Goal: Book appointment/travel/reservation

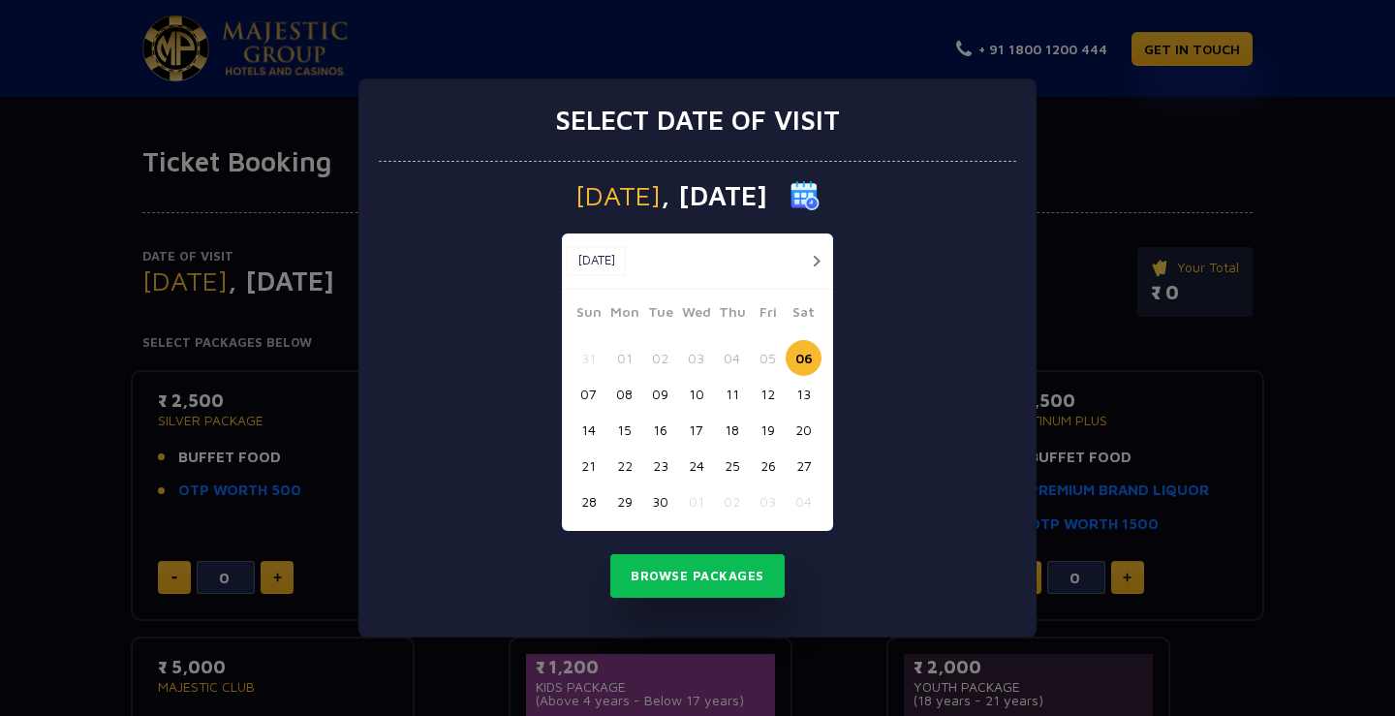
click at [825, 260] on button "button" at bounding box center [816, 261] width 24 height 24
click at [819, 260] on button "button" at bounding box center [816, 261] width 24 height 24
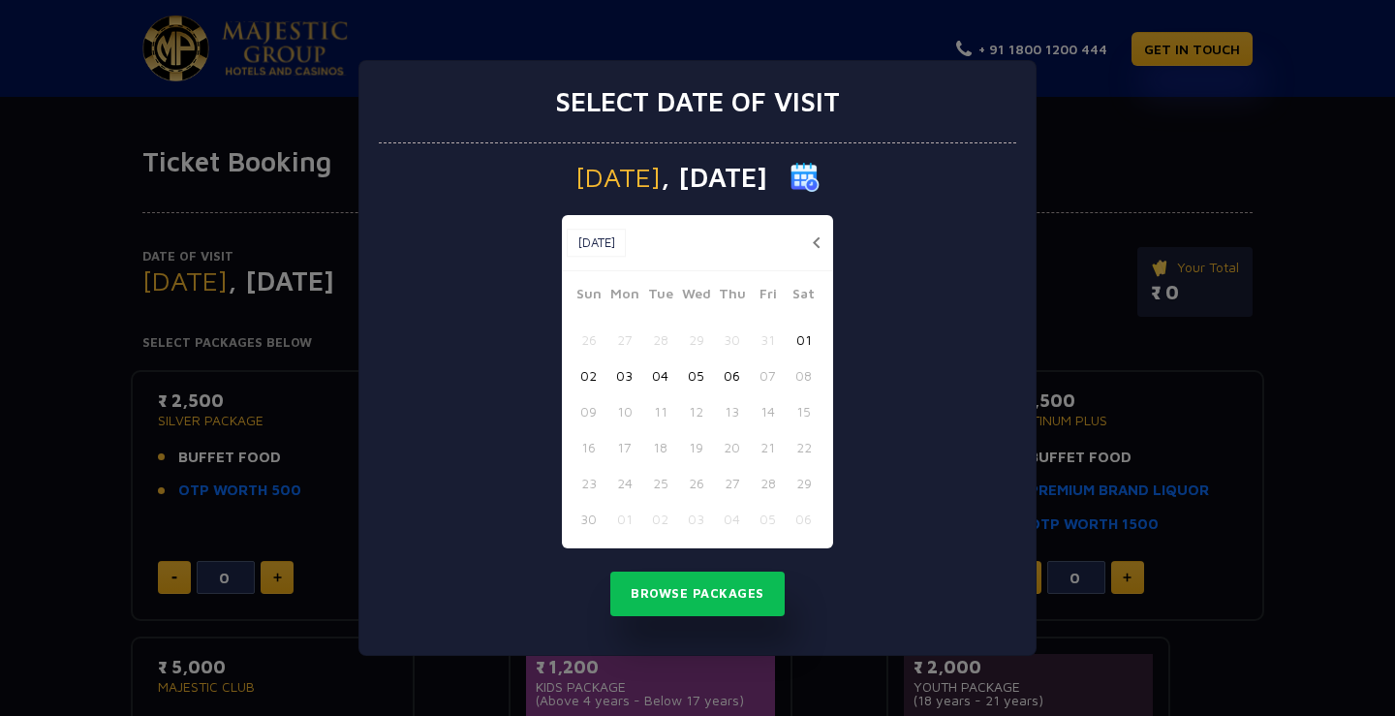
click at [819, 260] on div "[DATE] [DATE]" at bounding box center [697, 243] width 271 height 56
click at [817, 242] on button "button" at bounding box center [816, 243] width 24 height 24
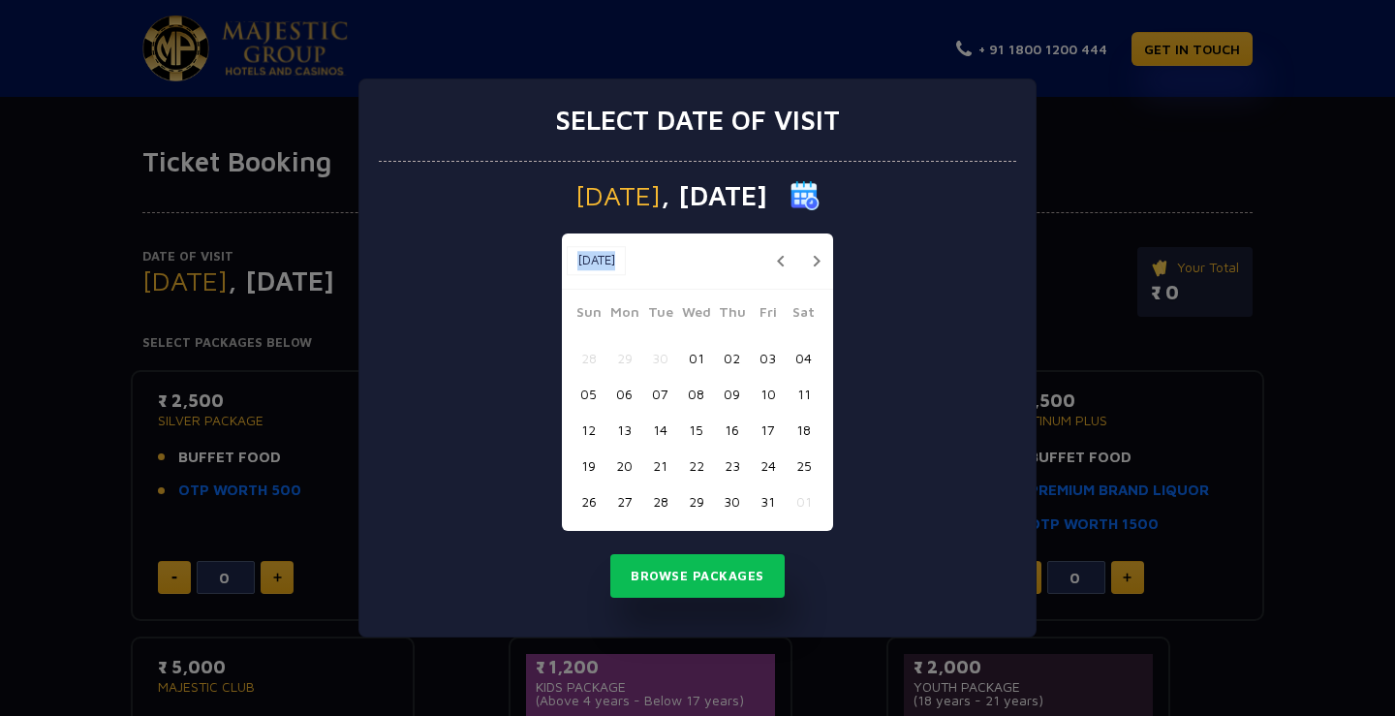
click at [817, 242] on div "[DATE] [DATE]" at bounding box center [697, 262] width 271 height 56
click at [789, 261] on button "button" at bounding box center [780, 261] width 24 height 24
click at [806, 261] on button "button" at bounding box center [816, 261] width 24 height 24
click at [771, 263] on button "button" at bounding box center [780, 261] width 24 height 24
click at [731, 457] on button "25" at bounding box center [732, 466] width 36 height 36
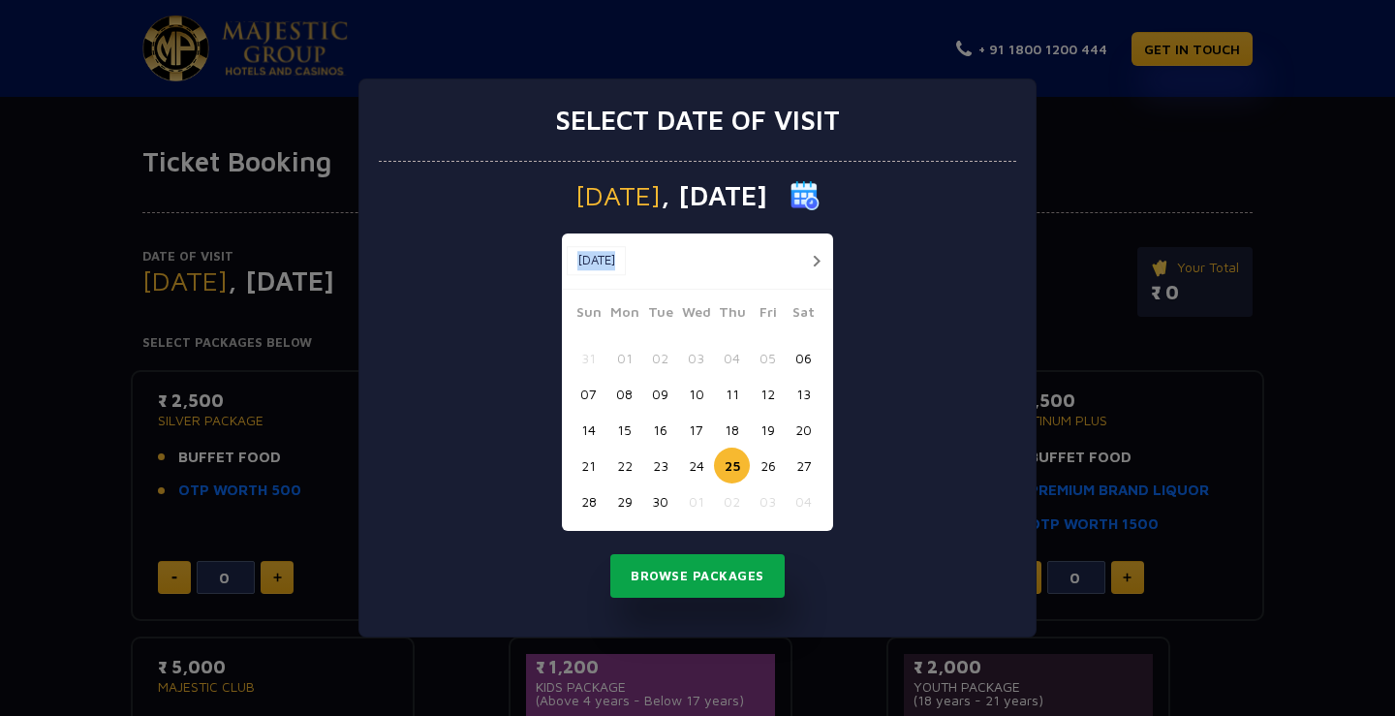
click at [733, 574] on button "Browse Packages" at bounding box center [697, 576] width 174 height 45
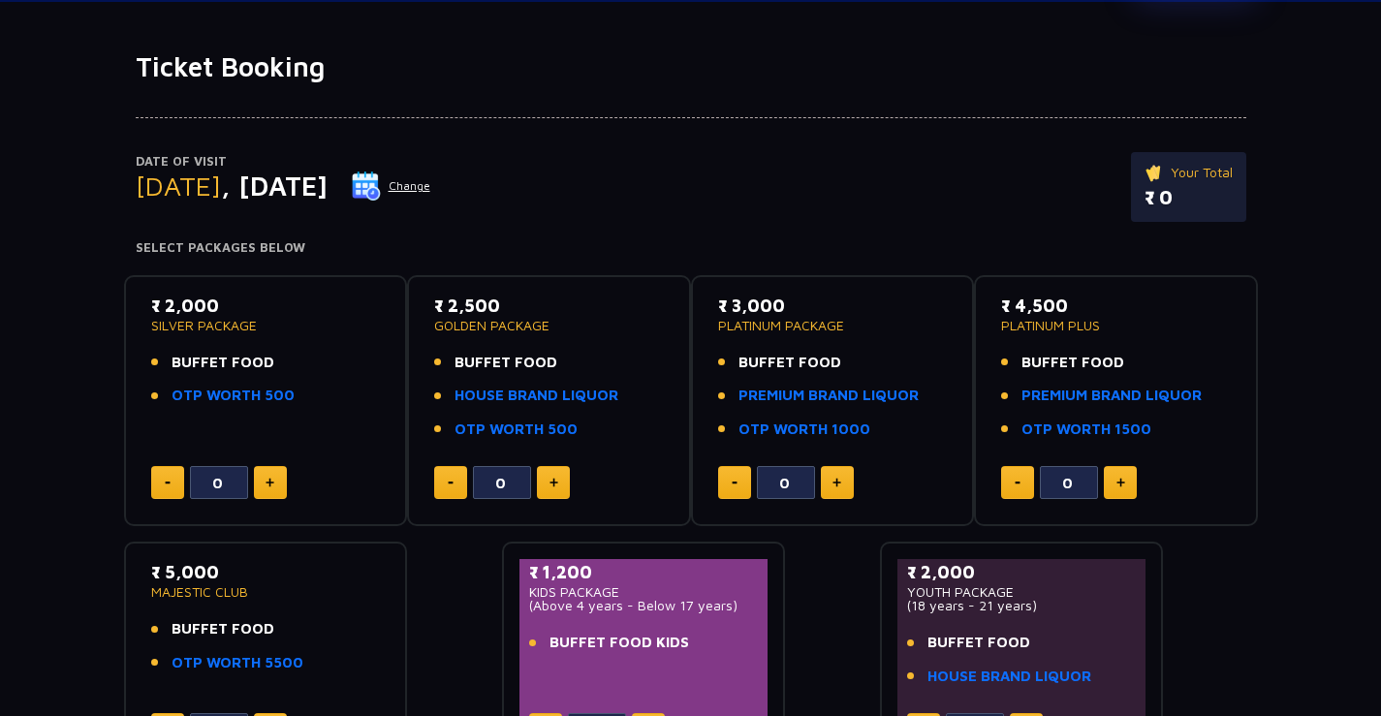
scroll to position [194, 0]
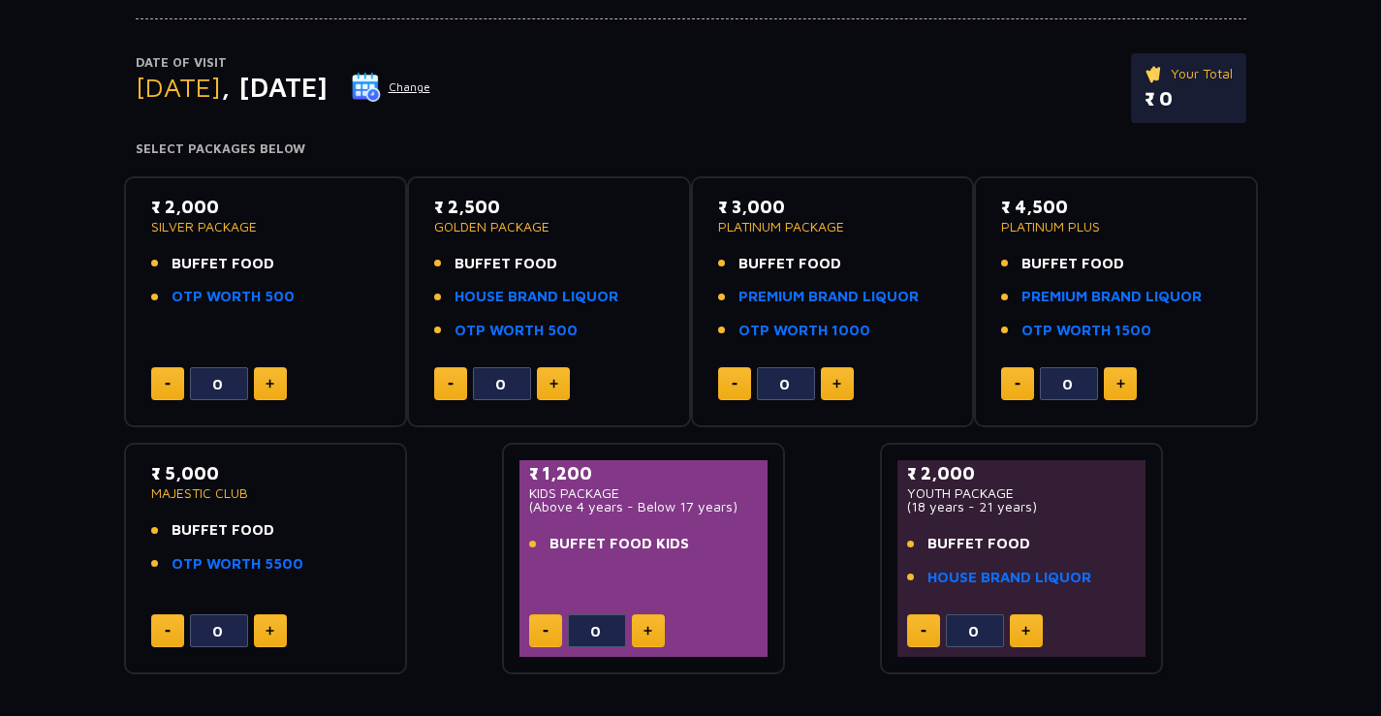
click at [171, 262] on span "BUFFET FOOD" at bounding box center [222, 264] width 103 height 22
drag, startPoint x: 171, startPoint y: 262, endPoint x: 255, endPoint y: 262, distance: 84.3
click at [246, 262] on span "BUFFET FOOD" at bounding box center [222, 264] width 103 height 22
click at [258, 262] on span "BUFFET FOOD" at bounding box center [222, 264] width 103 height 22
drag, startPoint x: 430, startPoint y: 196, endPoint x: 472, endPoint y: 241, distance: 61.7
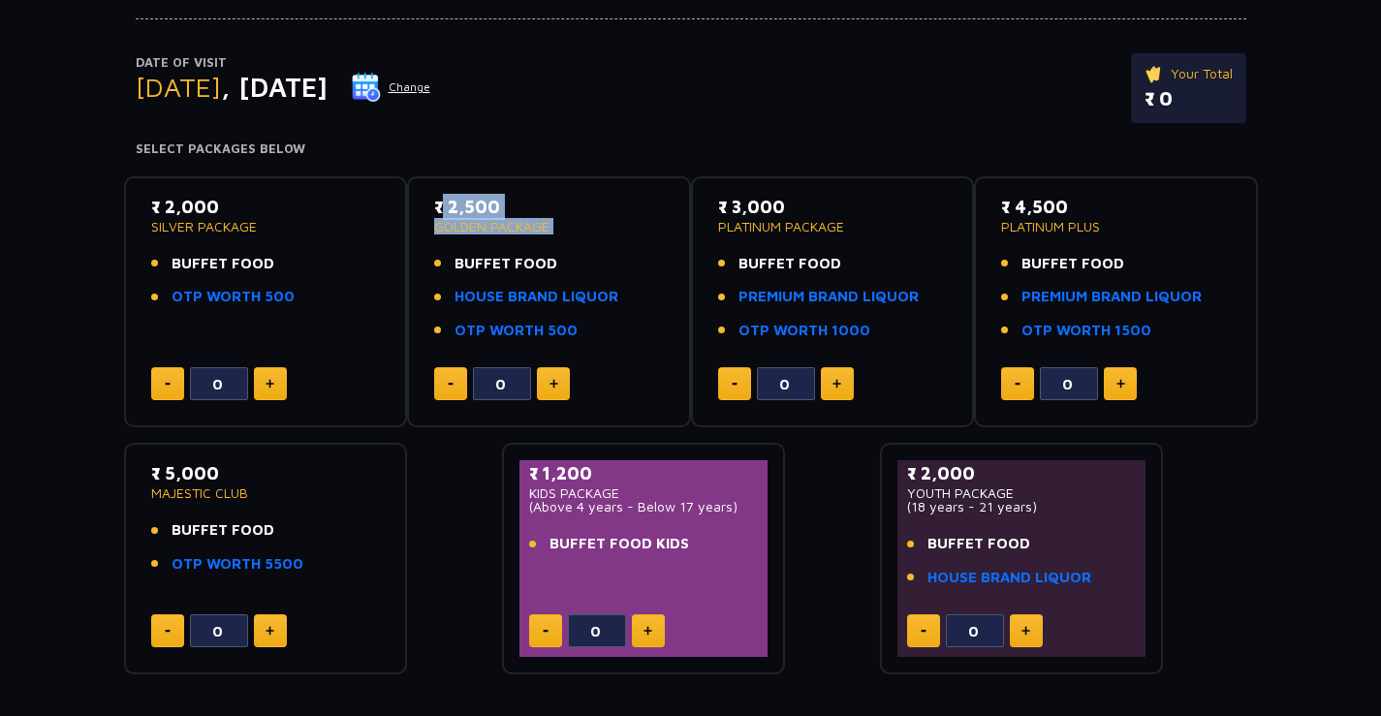
click at [472, 241] on div "₹ 2,500 GOLDEN PACKAGE BUFFET FOOD HOUSE BRAND LIQUOR OTP WORTH 500 0" at bounding box center [548, 302] width 249 height 217
click at [571, 205] on p "₹ 2,500" at bounding box center [549, 207] width 230 height 26
click at [563, 388] on button at bounding box center [553, 383] width 33 height 33
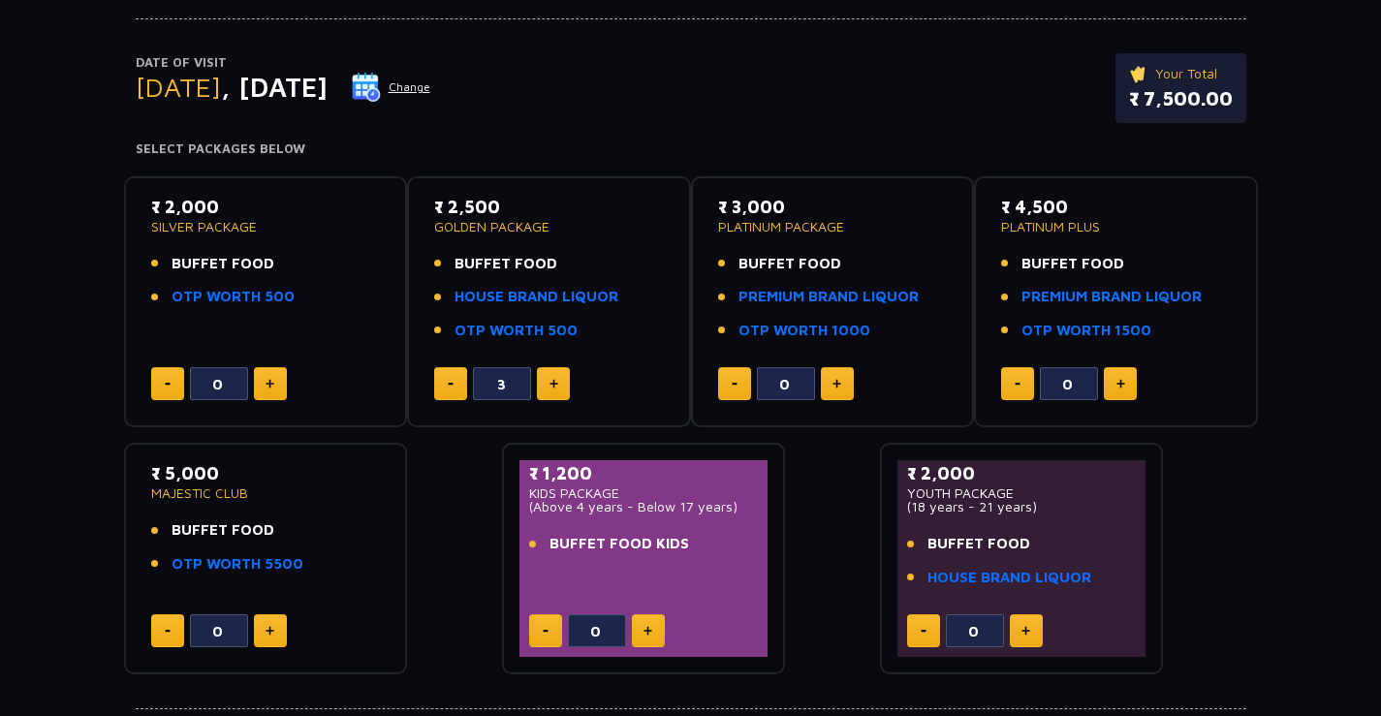
click at [563, 388] on button at bounding box center [553, 383] width 33 height 33
click at [562, 388] on button at bounding box center [553, 383] width 33 height 33
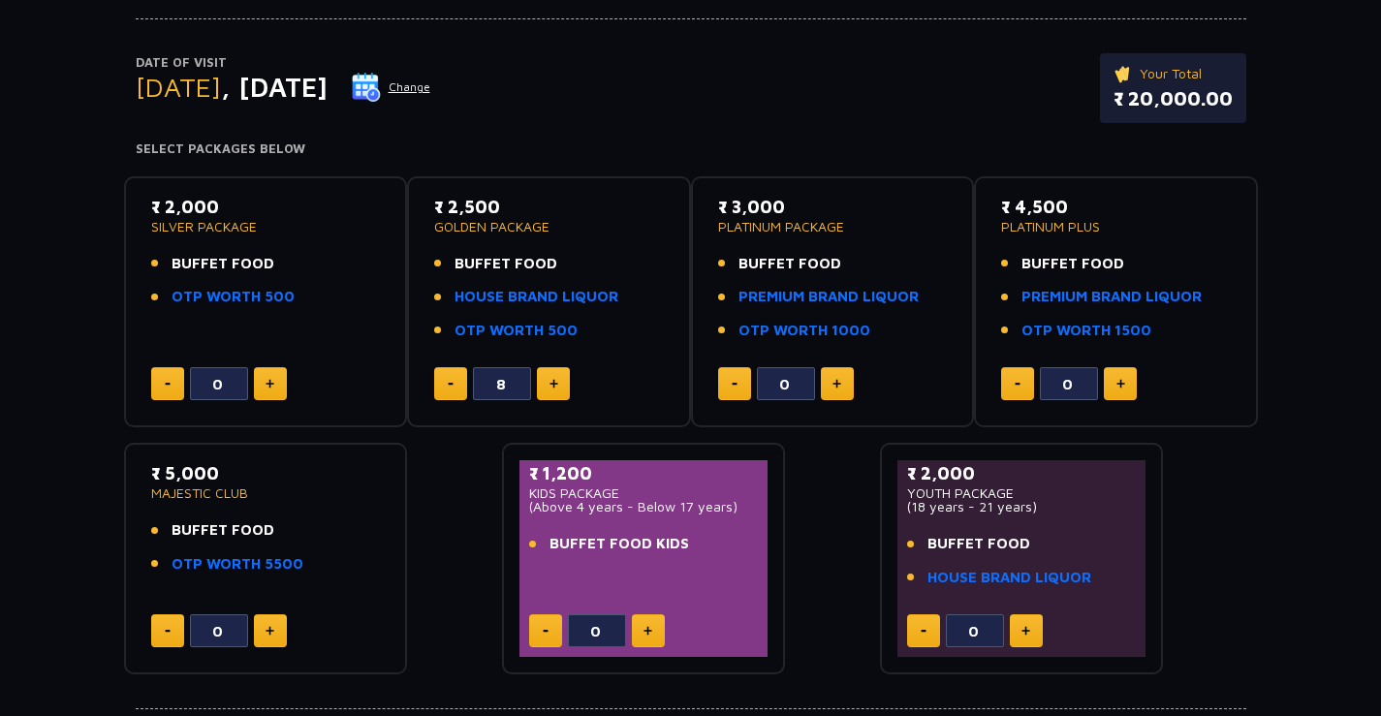
click at [562, 388] on button at bounding box center [553, 383] width 33 height 33
click at [561, 388] on button at bounding box center [553, 383] width 33 height 33
click at [559, 387] on button at bounding box center [553, 383] width 33 height 33
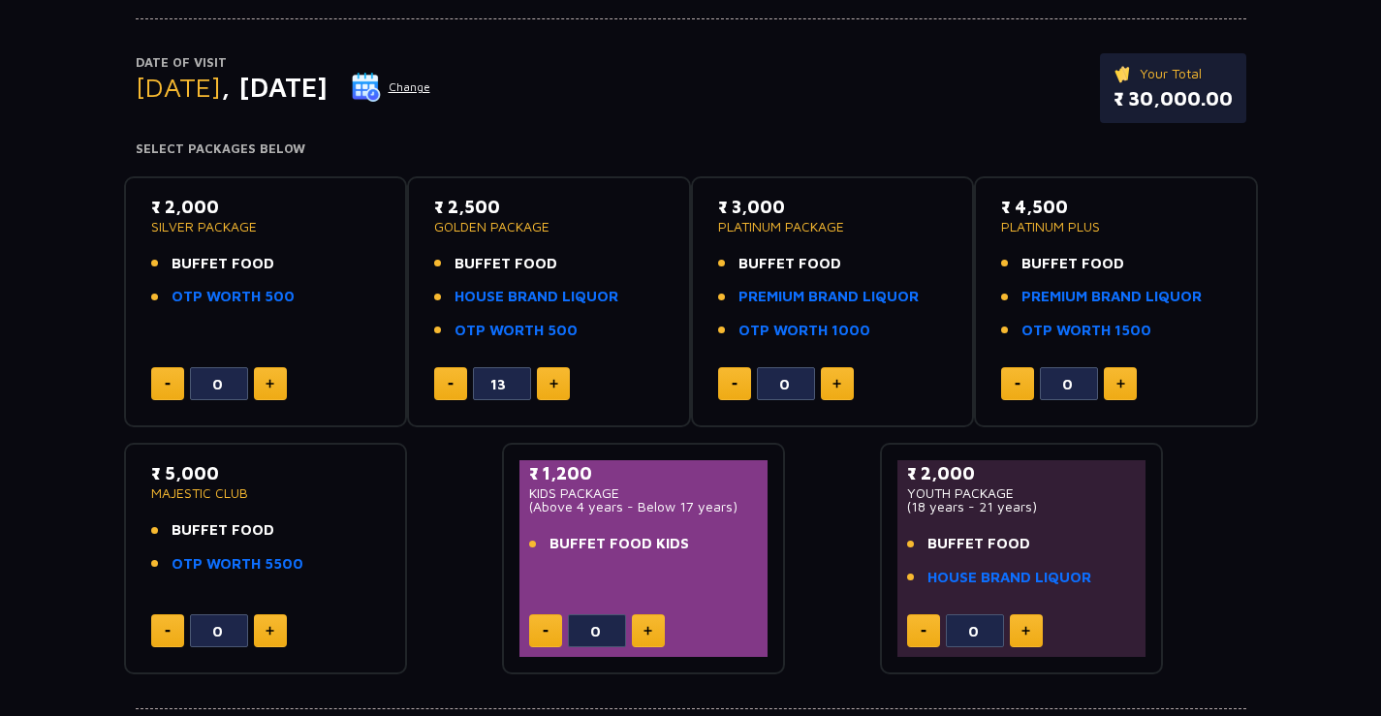
click at [559, 387] on button at bounding box center [553, 383] width 33 height 33
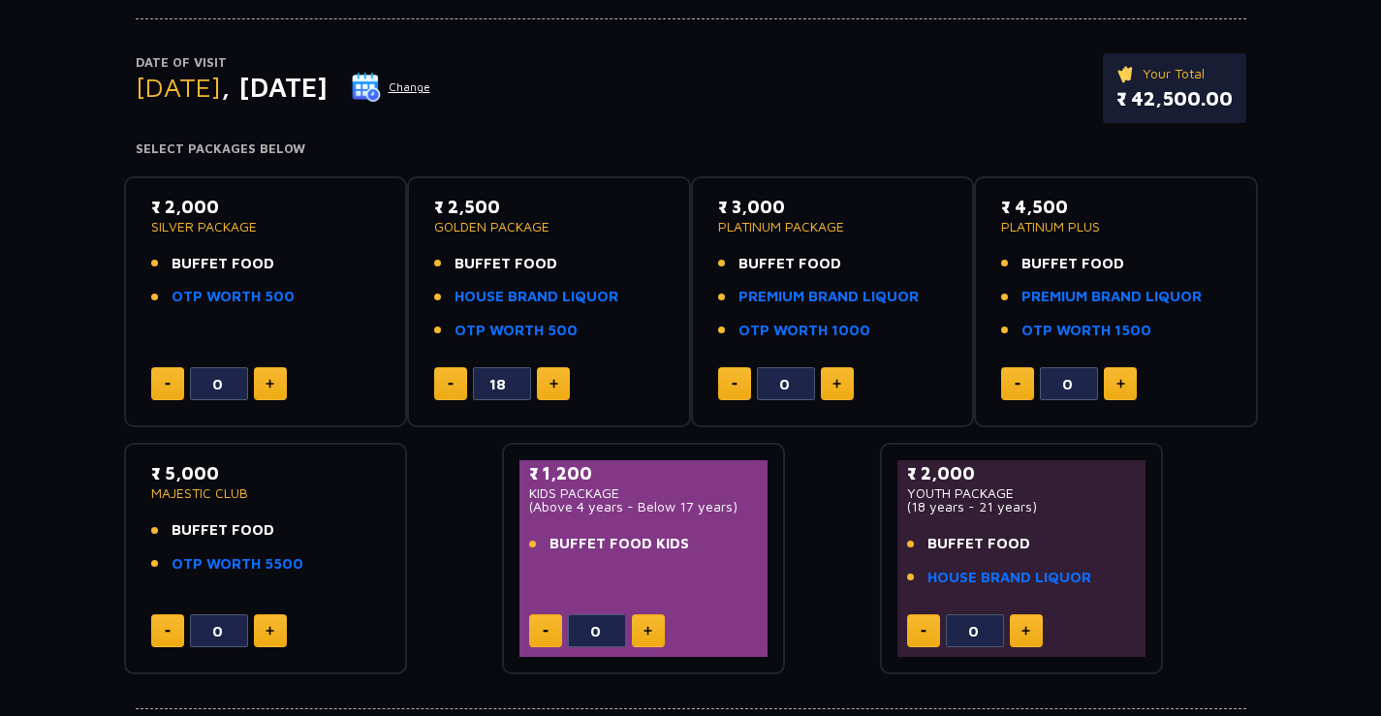
click at [559, 387] on button at bounding box center [553, 383] width 33 height 33
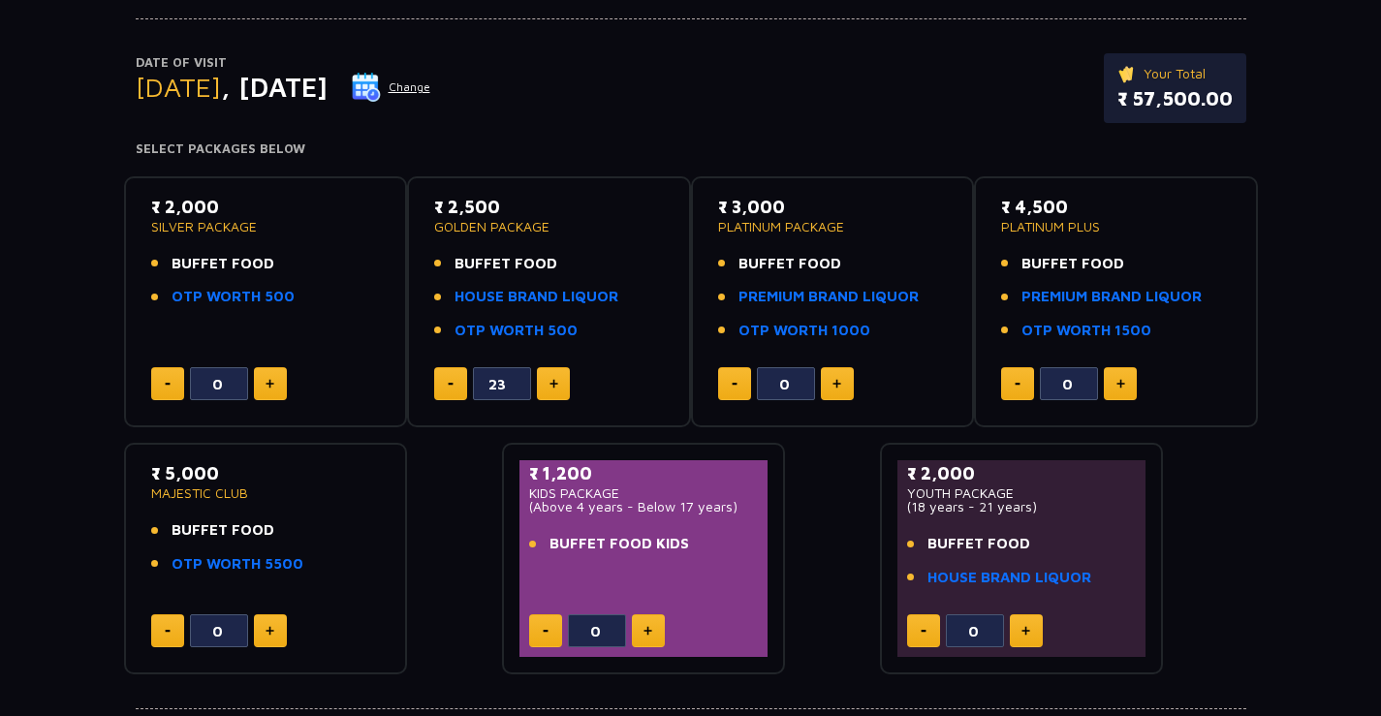
click at [557, 387] on img at bounding box center [553, 384] width 9 height 10
click at [554, 386] on img at bounding box center [553, 384] width 9 height 10
click at [554, 385] on img at bounding box center [553, 384] width 9 height 10
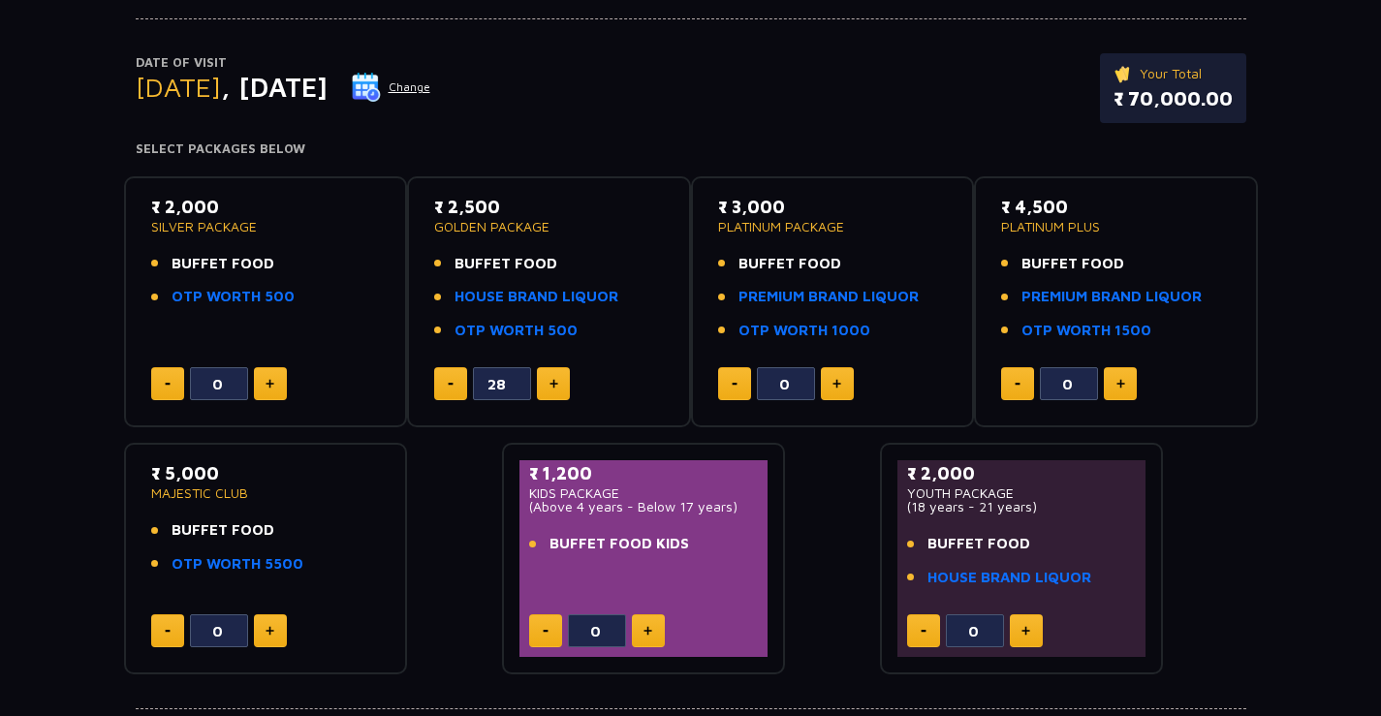
click at [554, 385] on img at bounding box center [553, 384] width 9 height 10
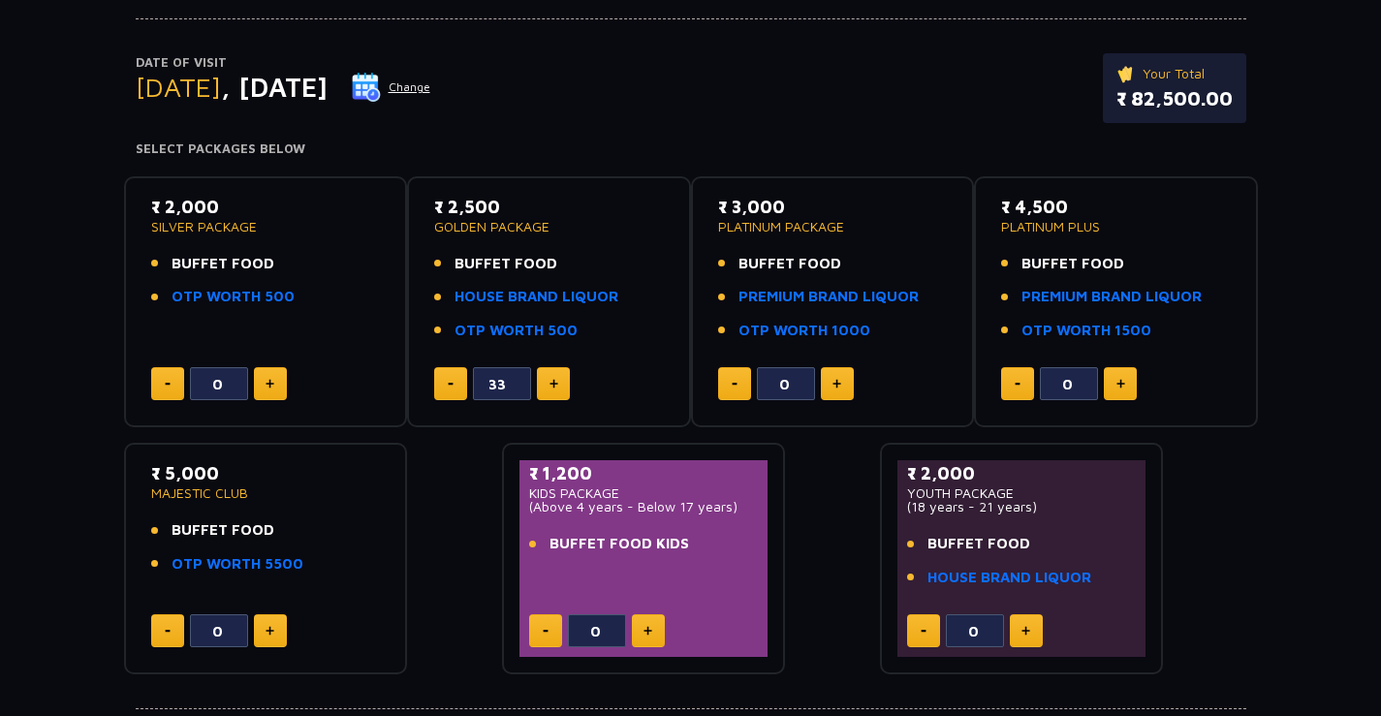
click at [554, 385] on img at bounding box center [553, 384] width 9 height 10
click at [553, 385] on img at bounding box center [553, 384] width 9 height 10
click at [549, 379] on img at bounding box center [553, 384] width 9 height 10
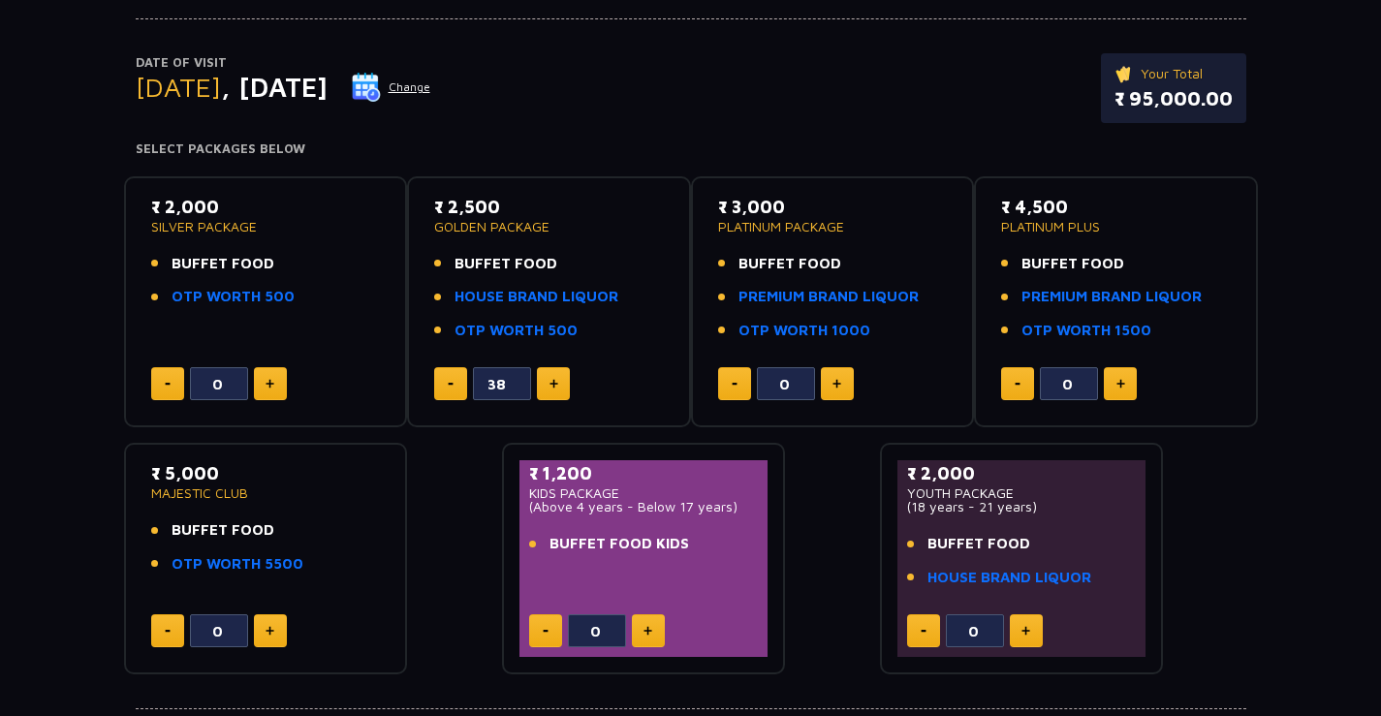
click at [549, 379] on img at bounding box center [553, 384] width 9 height 10
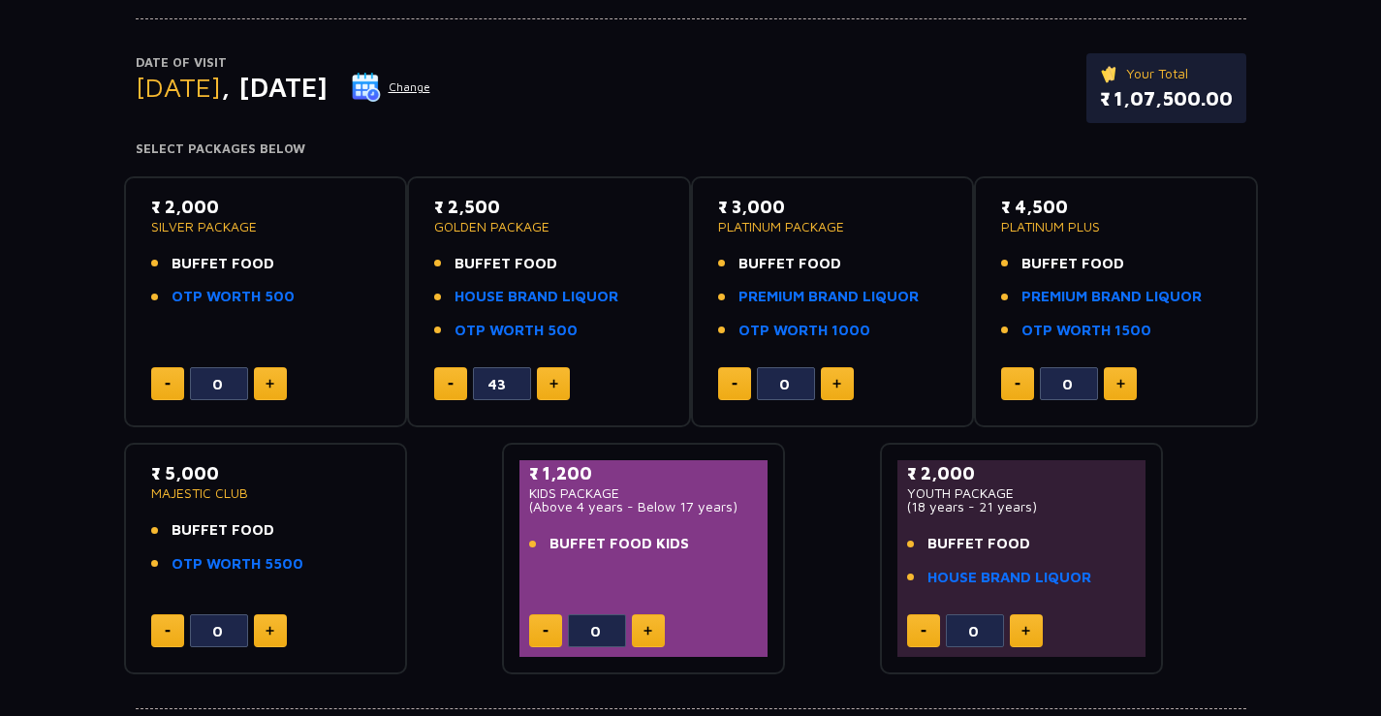
click at [549, 379] on img at bounding box center [553, 384] width 9 height 10
type input "46"
click at [552, 384] on img at bounding box center [553, 384] width 9 height 10
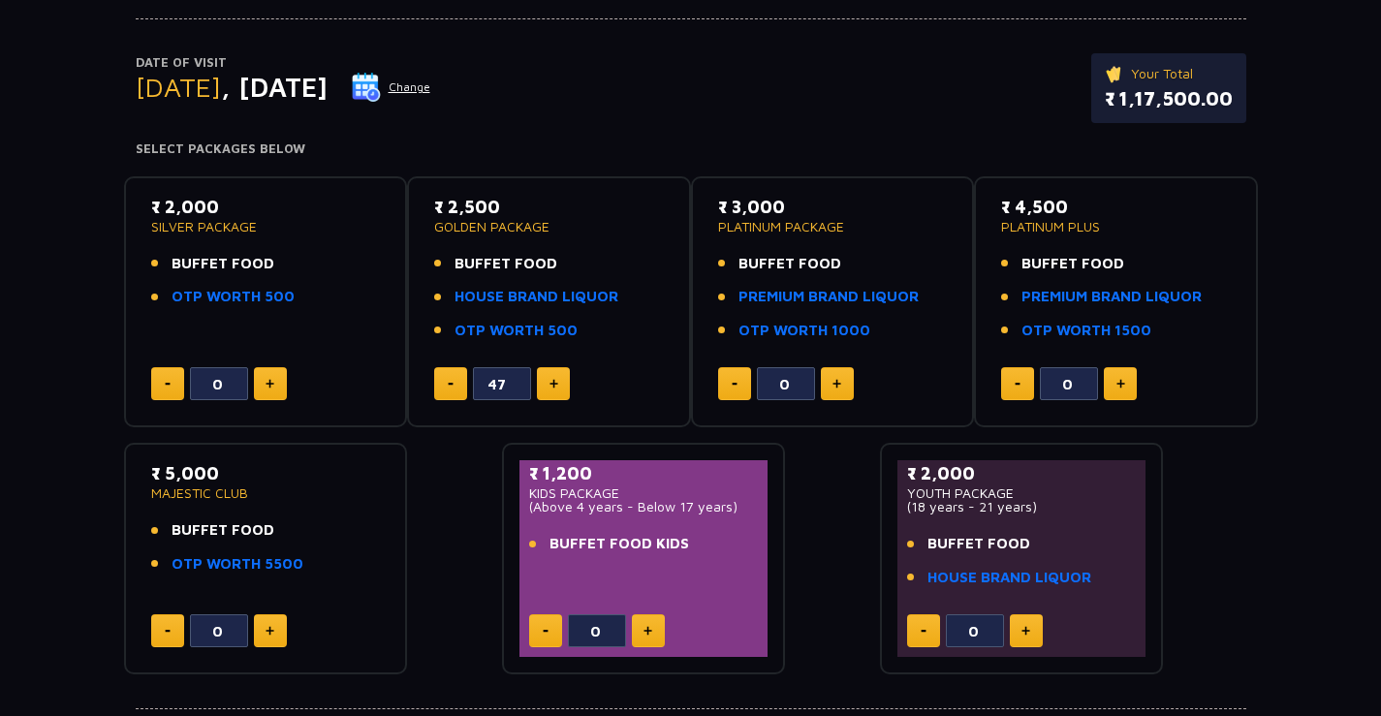
click at [552, 384] on img at bounding box center [553, 384] width 9 height 10
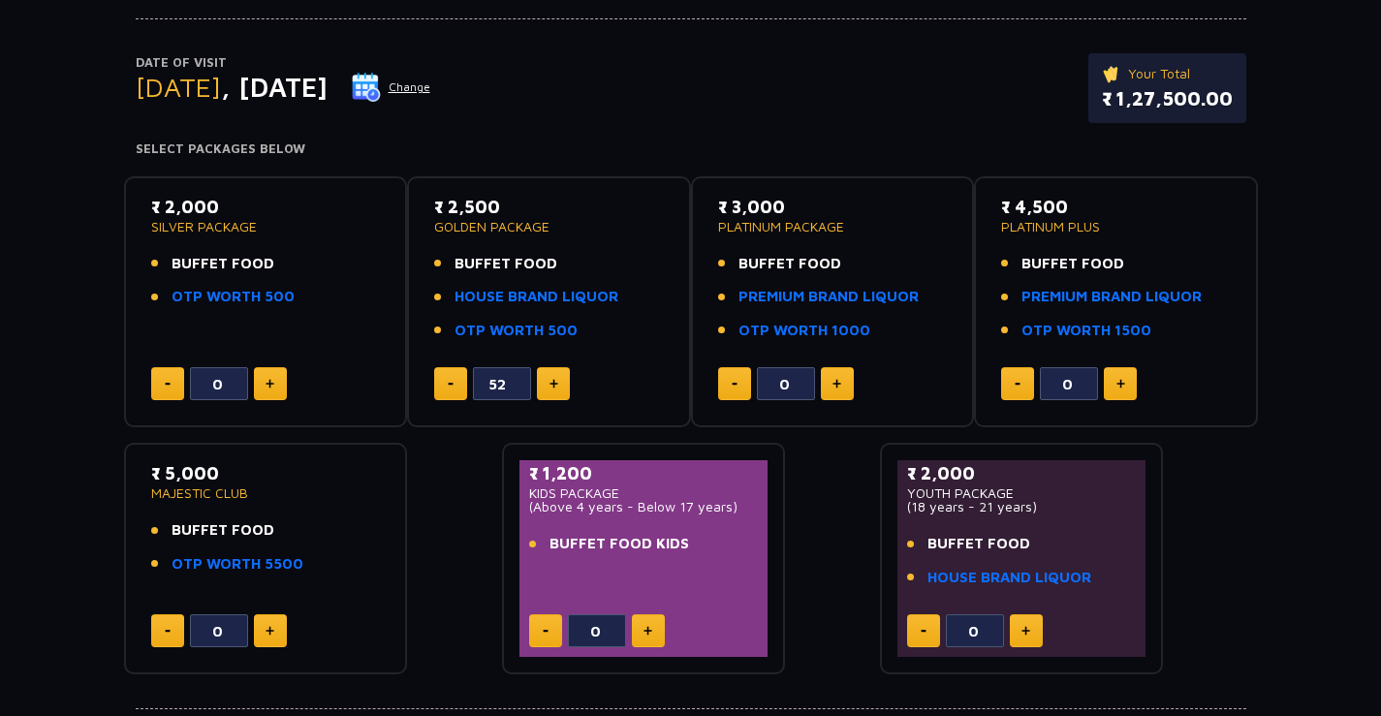
click at [552, 384] on img at bounding box center [553, 384] width 9 height 10
type input "54"
click at [442, 374] on div "54" at bounding box center [549, 383] width 230 height 33
drag, startPoint x: 431, startPoint y: 202, endPoint x: 571, endPoint y: 328, distance: 188.0
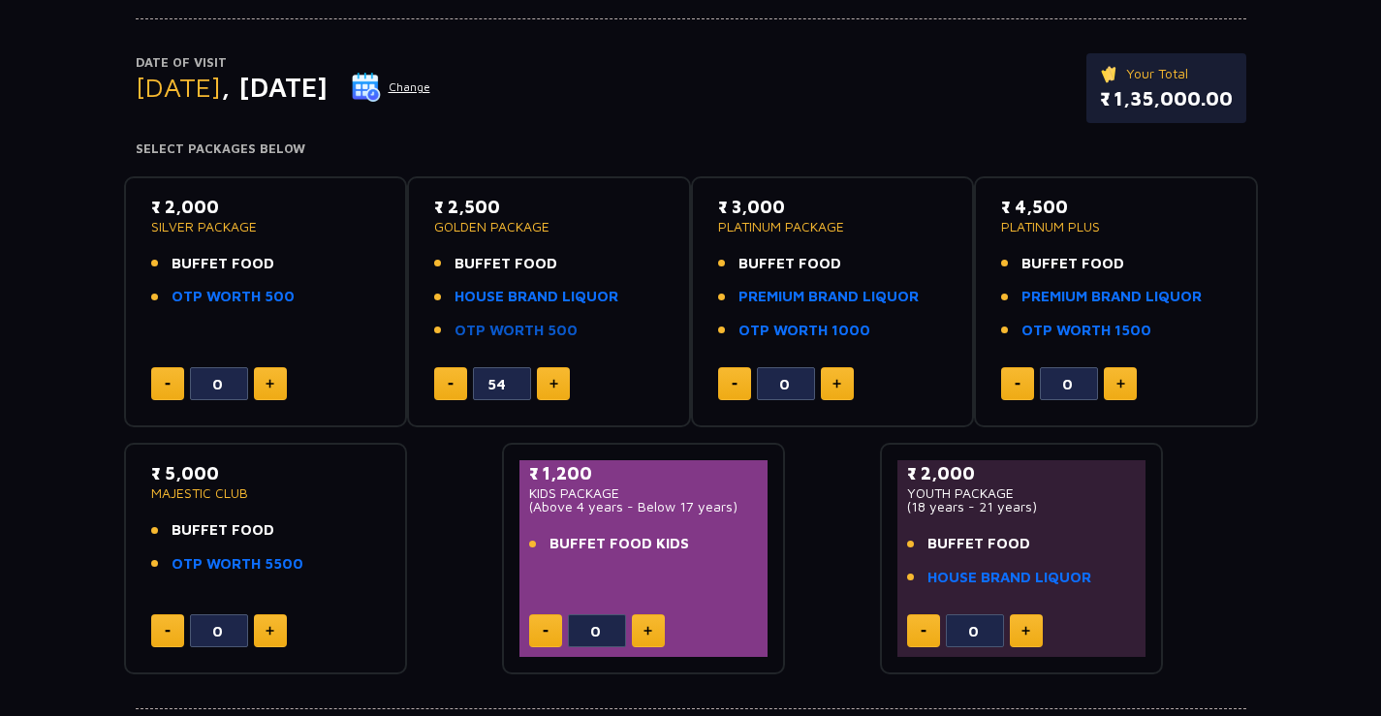
click at [571, 328] on div "₹ 2,500 GOLDEN PACKAGE BUFFET FOOD HOUSE BRAND LIQUOR OTP WORTH 500 54" at bounding box center [548, 302] width 249 height 217
copy div "₹ 2,500 GOLDEN PACKAGE BUFFET FOOD HOUSE BRAND LIQUOR OTP WORTH 500"
click at [699, 201] on div "₹ 3,000 PLATINUM PACKAGE BUFFET FOOD PREMIUM BRAND LIQUOR OTP WORTH 1000 0" at bounding box center [833, 302] width 284 height 252
drag, startPoint x: 705, startPoint y: 199, endPoint x: 861, endPoint y: 330, distance: 204.2
click at [861, 330] on div "₹ 3,000 PLATINUM PACKAGE BUFFET FOOD PREMIUM BRAND LIQUOR OTP WORTH 1000 0" at bounding box center [833, 302] width 284 height 252
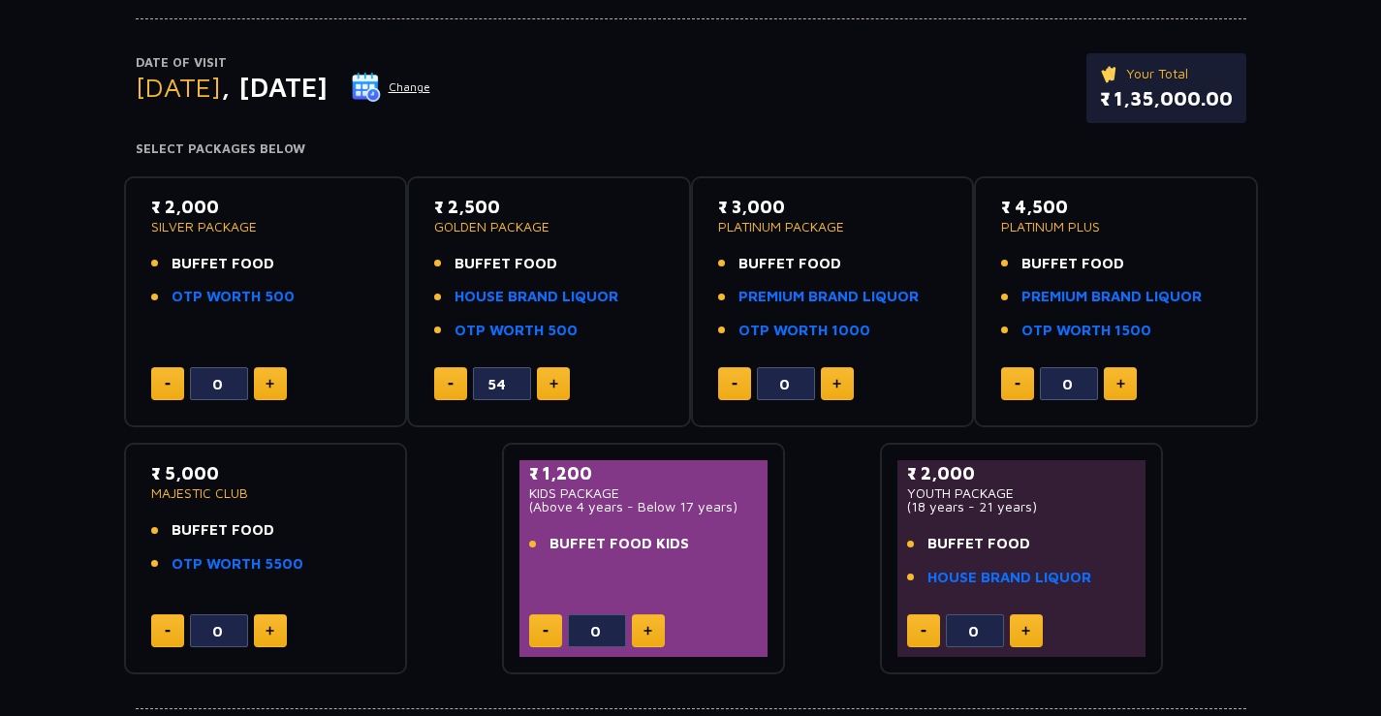
copy div "₹ 3,000 PLATINUM PACKAGE BUFFET FOOD PREMIUM BRAND LIQUOR OTP WORTH 1000"
click at [925, 217] on p "₹ 3,000" at bounding box center [833, 207] width 230 height 26
drag, startPoint x: 719, startPoint y: 208, endPoint x: 861, endPoint y: 333, distance: 189.5
click at [861, 333] on div "₹ 3,000 PLATINUM PACKAGE BUFFET FOOD PREMIUM BRAND LIQUOR OTP WORTH 1000" at bounding box center [833, 274] width 230 height 160
copy div "₹ 3,000 PLATINUM PACKAGE BUFFET FOOD PREMIUM BRAND LIQUOR OTP WORTH 1000"
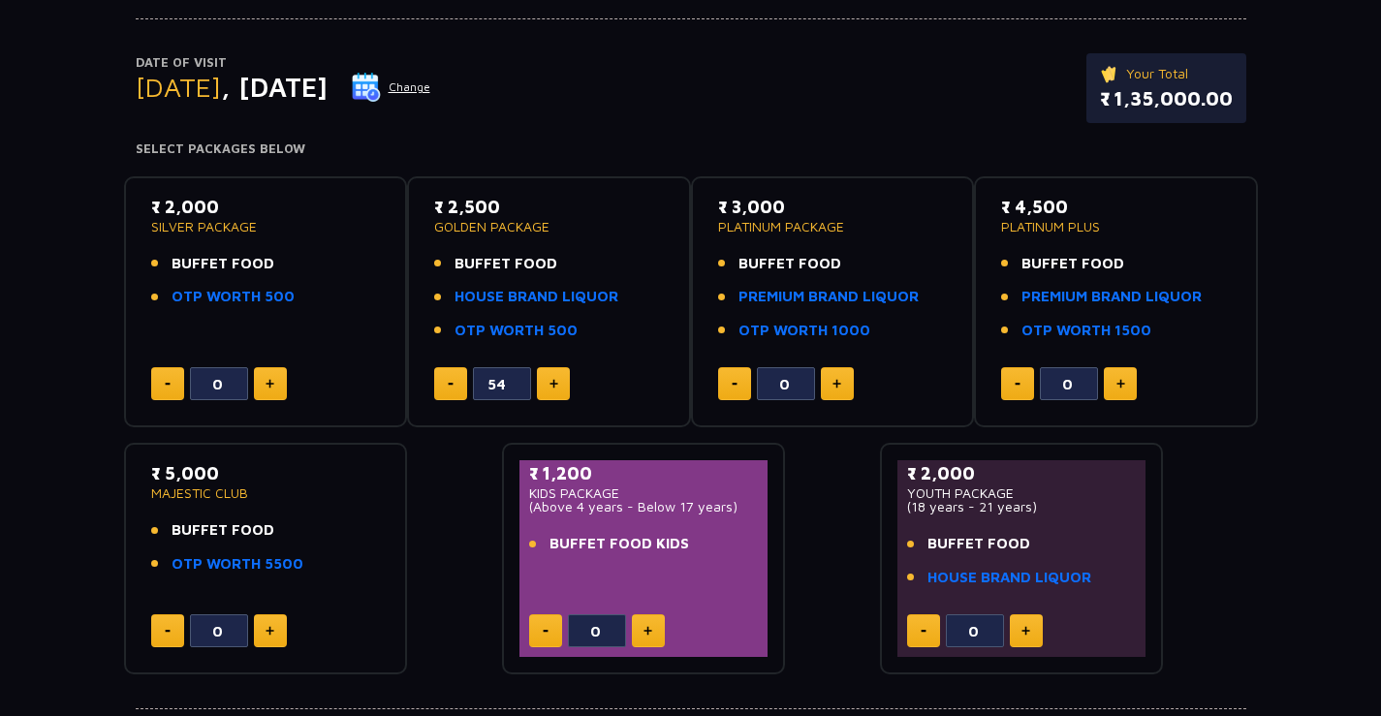
click at [884, 339] on li "OTP WORTH 1000" at bounding box center [833, 331] width 230 height 22
click at [911, 265] on li "BUFFET FOOD" at bounding box center [833, 264] width 230 height 22
drag, startPoint x: 988, startPoint y: 202, endPoint x: 1147, endPoint y: 334, distance: 207.0
click at [1147, 334] on div "₹ 4,500 PLATINUM PLUS BUFFET FOOD PREMIUM BRAND LIQUOR OTP WORTH 1500 0" at bounding box center [1116, 302] width 284 height 252
copy div "₹ 4,500 PLATINUM PLUS BUFFET FOOD PREMIUM BRAND LIQUOR OTP WORTH 1500"
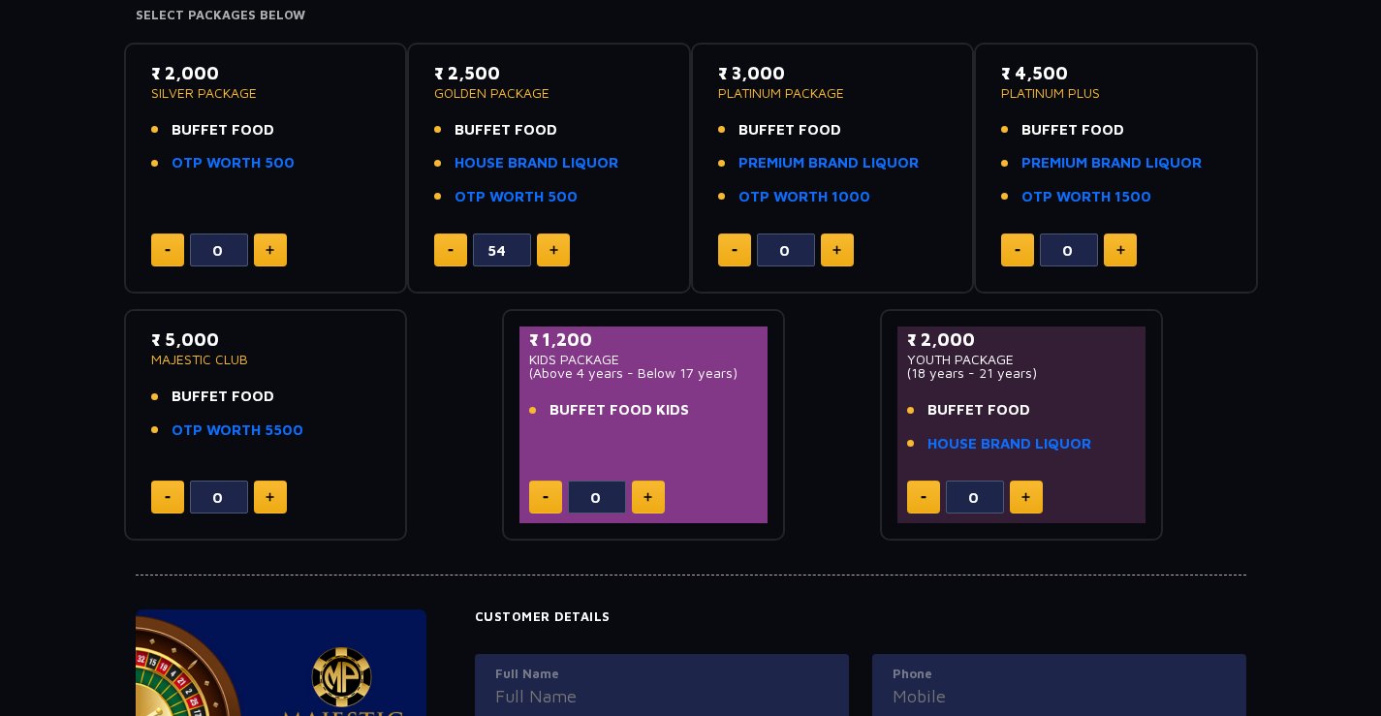
scroll to position [581, 0]
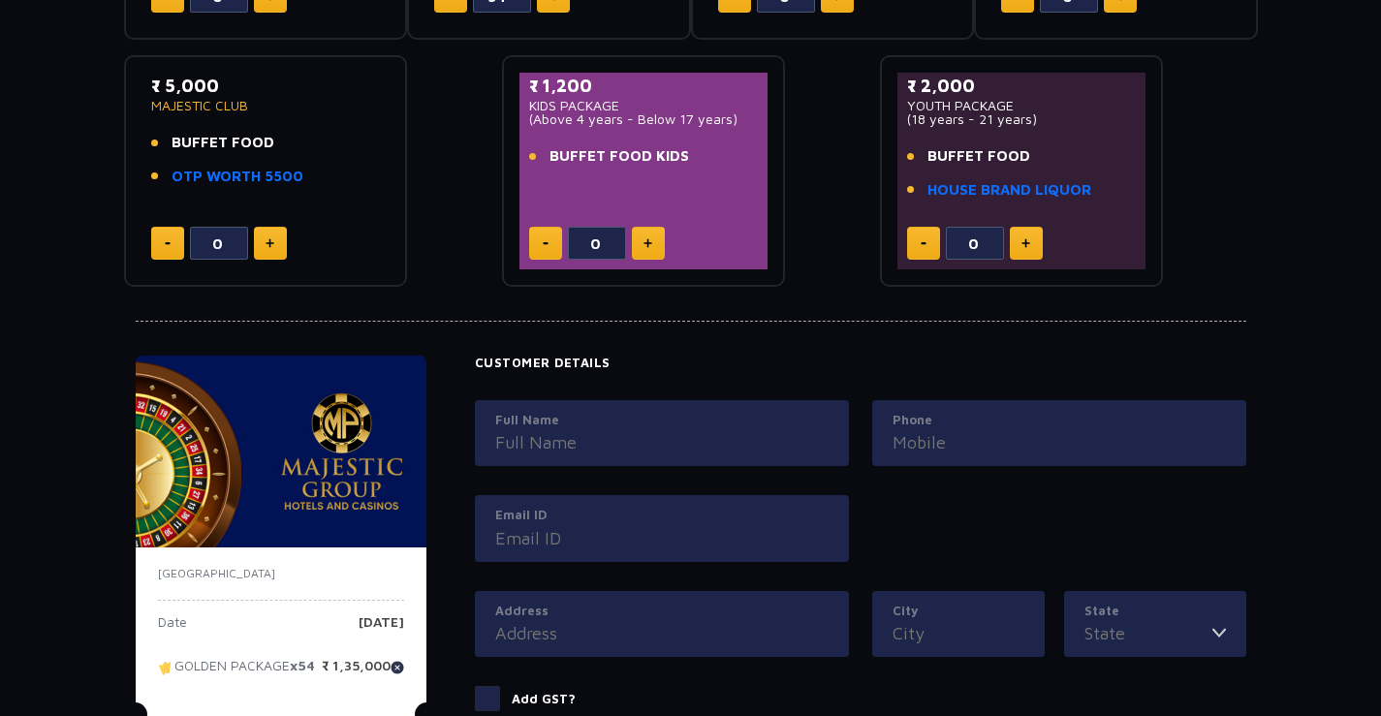
drag, startPoint x: 136, startPoint y: 79, endPoint x: 298, endPoint y: 181, distance: 191.9
click at [298, 181] on div "₹ 5,000 MAJESTIC CLUB BUFFET FOOD OTP WORTH 5500 0" at bounding box center [266, 171] width 284 height 232
copy div "₹ 5,000 MAJESTIC CLUB BUFFET FOOD OTP WORTH 5500"
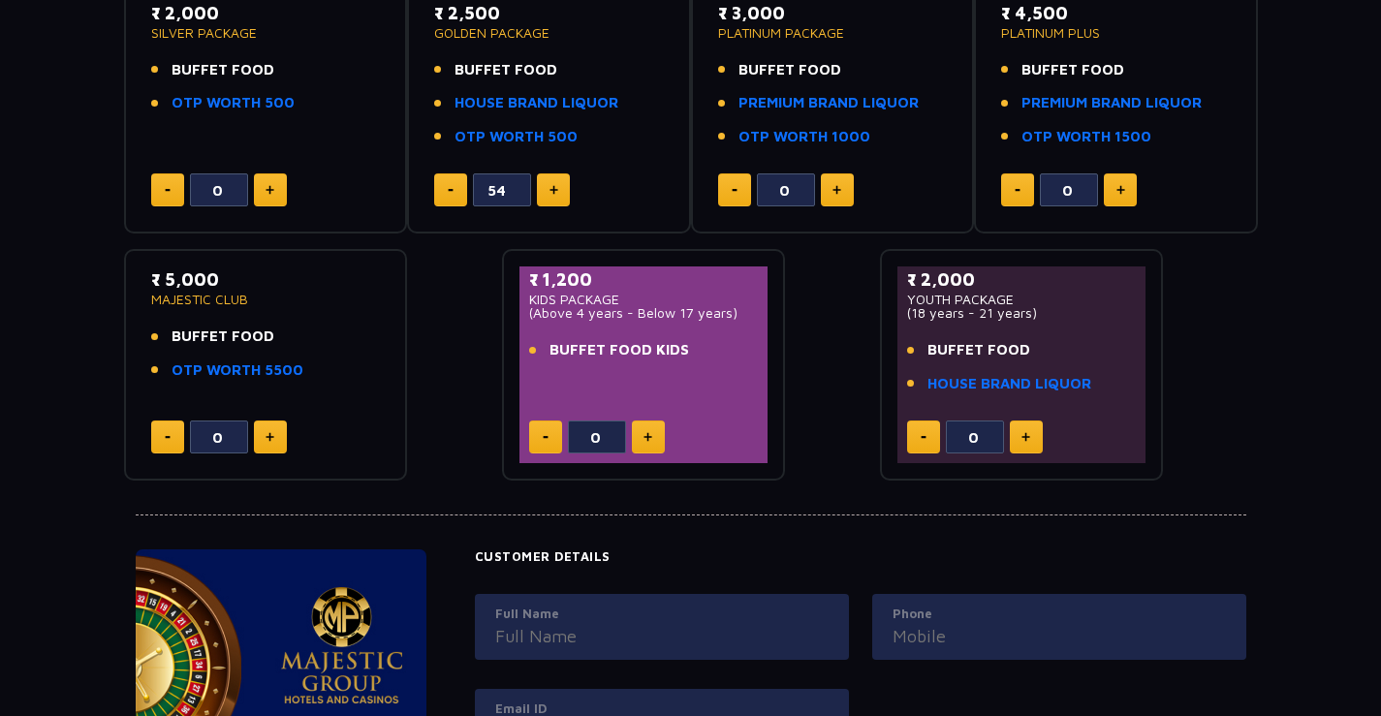
scroll to position [194, 0]
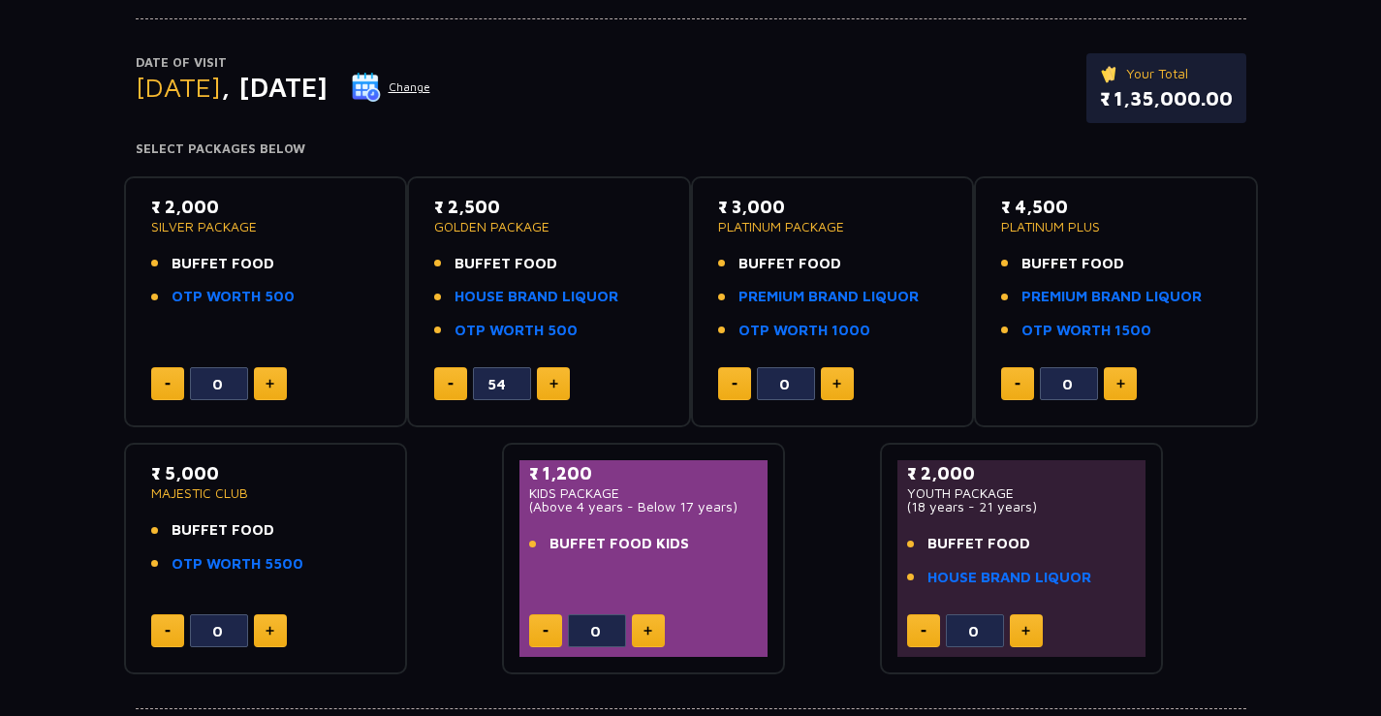
click at [343, 473] on p "₹ 5,000" at bounding box center [266, 473] width 230 height 26
